Goal: Task Accomplishment & Management: Complete application form

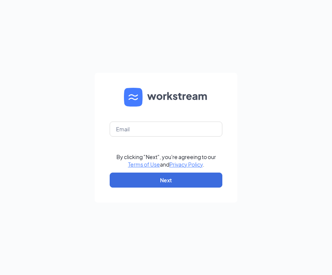
click at [164, 139] on form "By clicking "Next", you're agreeing to our Terms of Use and Privacy Policy . Ne…" at bounding box center [166, 138] width 143 height 130
click at [164, 131] on input "text" at bounding box center [166, 129] width 113 height 15
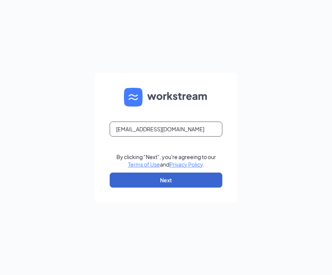
type input "ayocilyn@gmail.com"
click at [167, 182] on button "Next" at bounding box center [166, 180] width 113 height 15
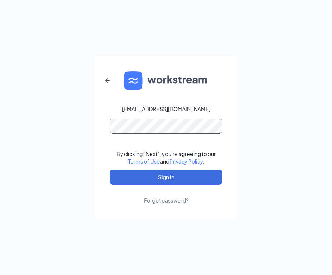
click at [110, 170] on button "Sign In" at bounding box center [166, 177] width 113 height 15
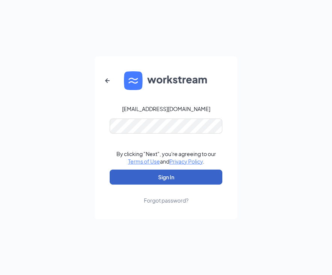
click at [167, 176] on button "Sign In" at bounding box center [166, 177] width 113 height 15
